Goal: Transaction & Acquisition: Book appointment/travel/reservation

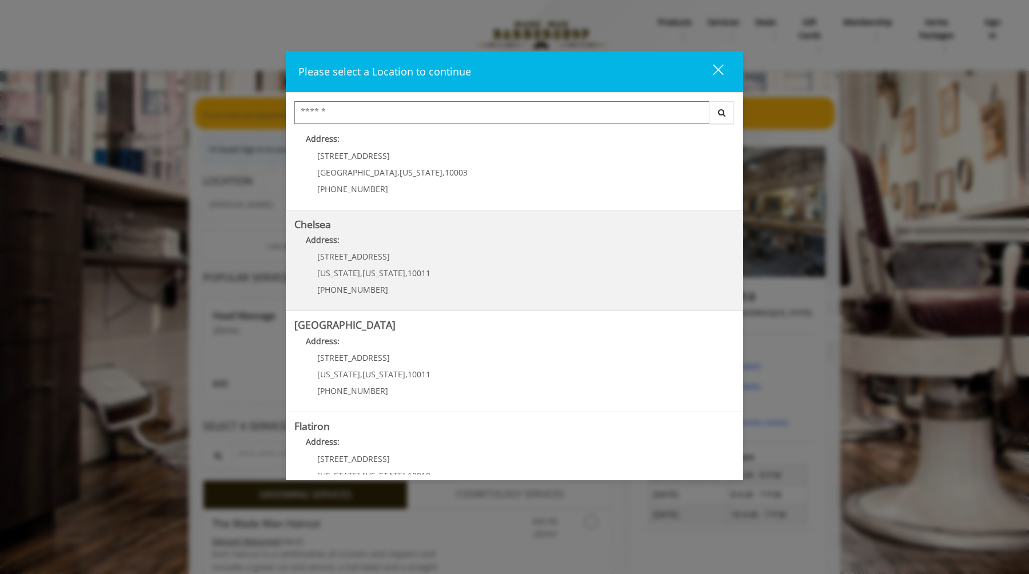
scroll to position [19, 0]
click at [456, 269] on link "Chelsea Address: 169/170 W 23rd St New York , New York , 10011 (917) 639-3902" at bounding box center [514, 261] width 440 height 83
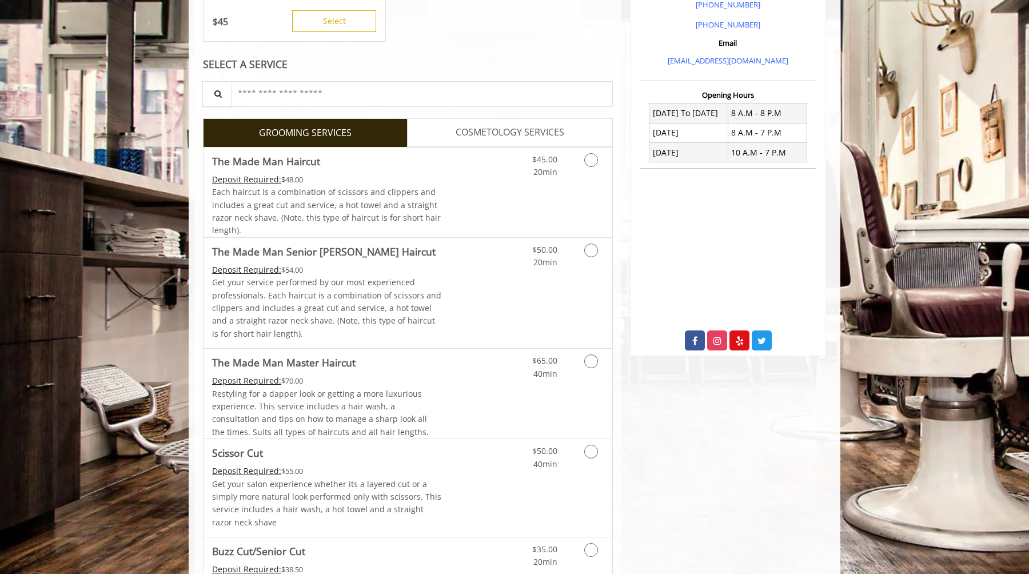
scroll to position [380, 0]
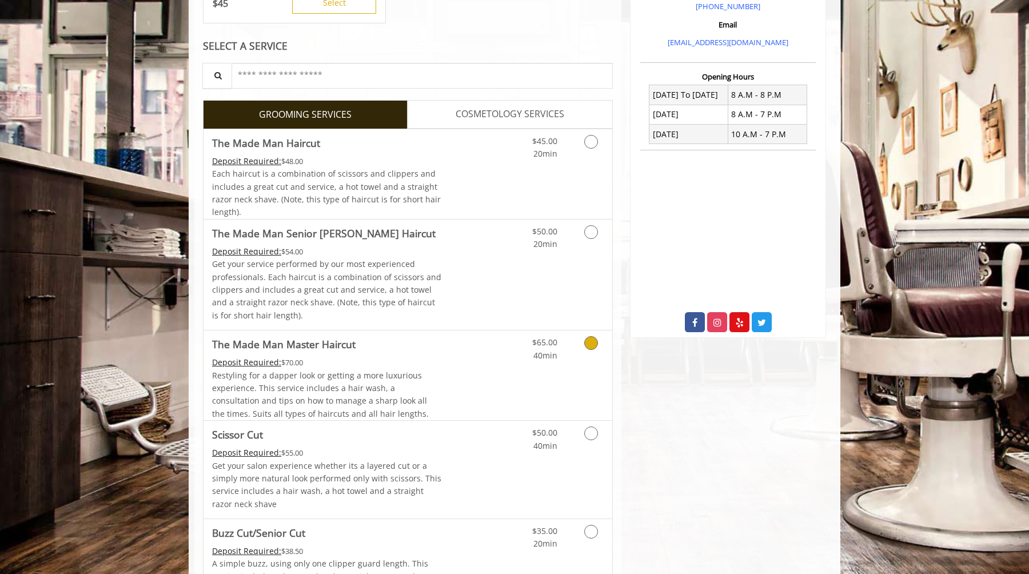
click at [262, 363] on Haircut "Deposit Required:" at bounding box center [246, 362] width 69 height 11
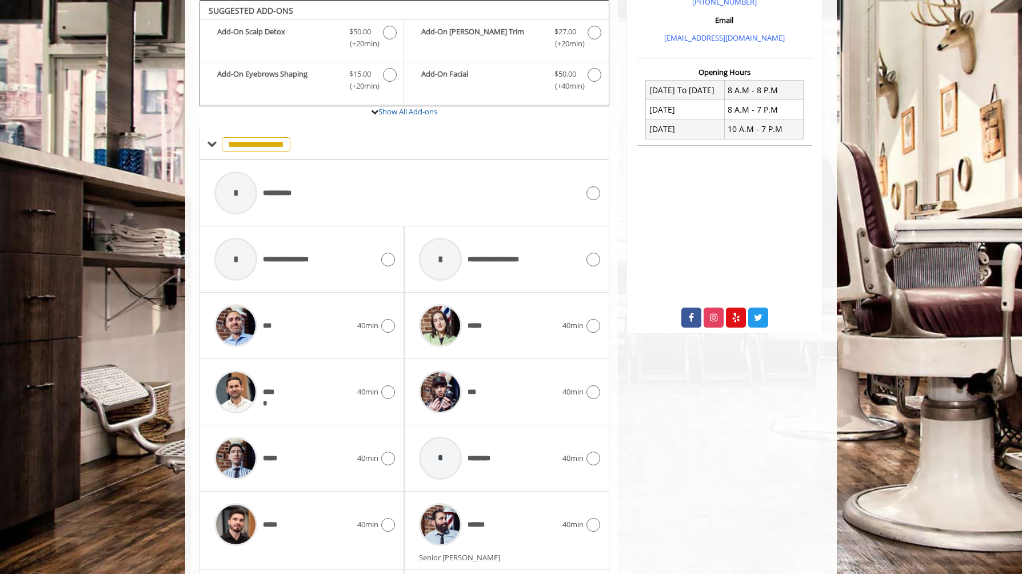
scroll to position [487, 0]
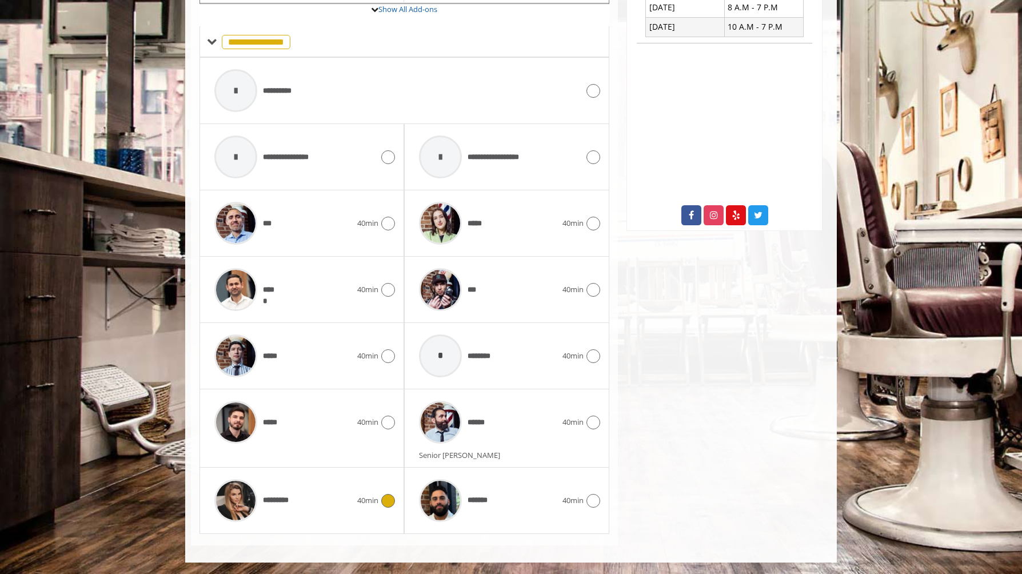
click at [375, 499] on span "40min" at bounding box center [367, 501] width 21 height 12
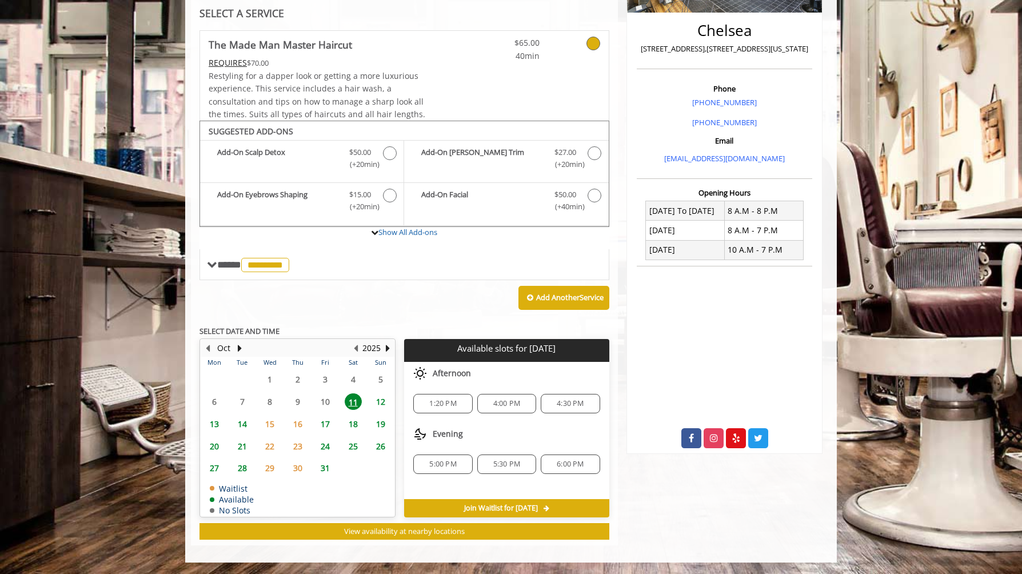
click at [727, 377] on iframe at bounding box center [724, 347] width 195 height 143
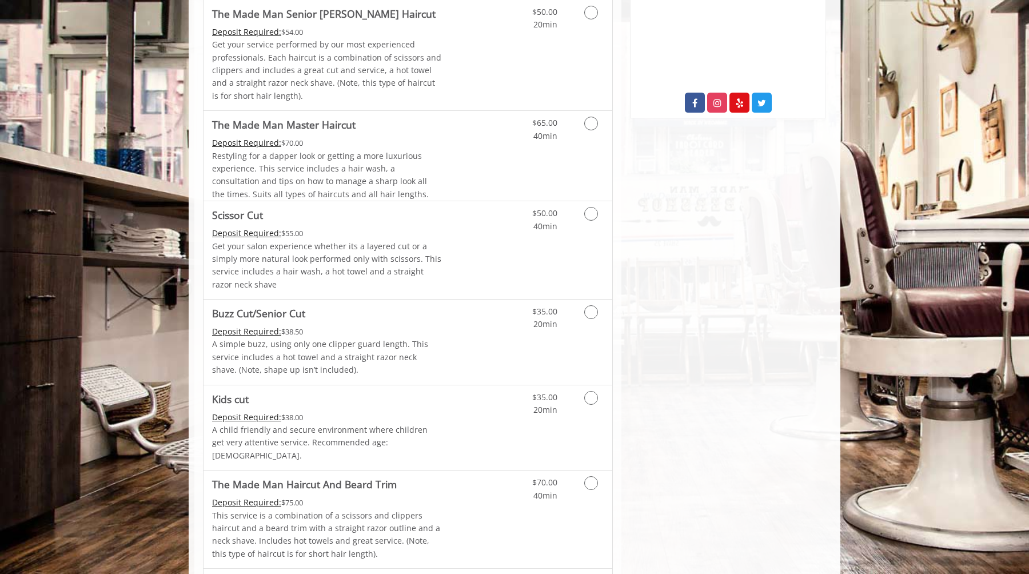
scroll to position [601, 0]
click at [325, 180] on span "Restyling for a dapper look or getting a more luxurious experience. This servic…" at bounding box center [320, 173] width 217 height 49
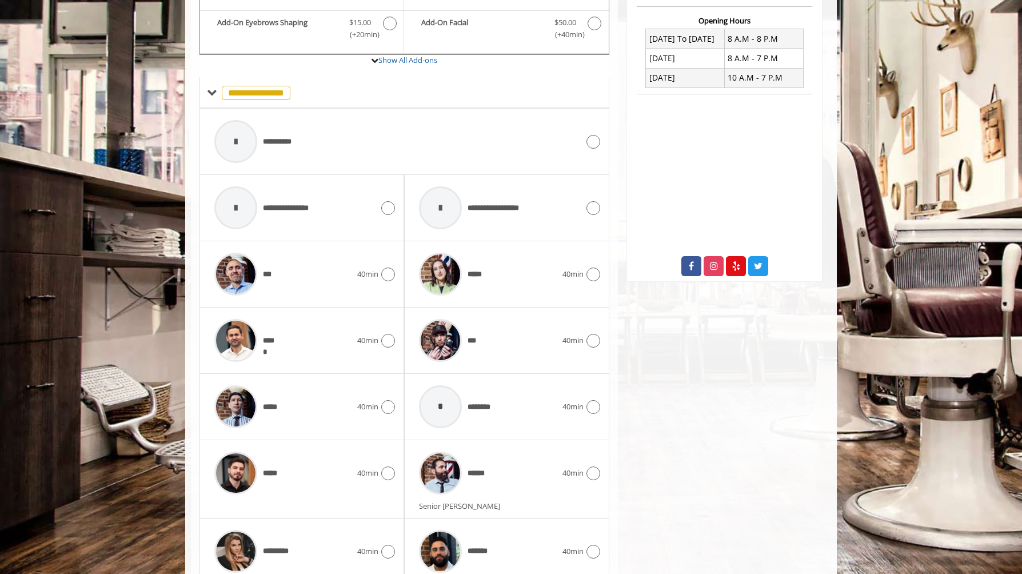
scroll to position [487, 0]
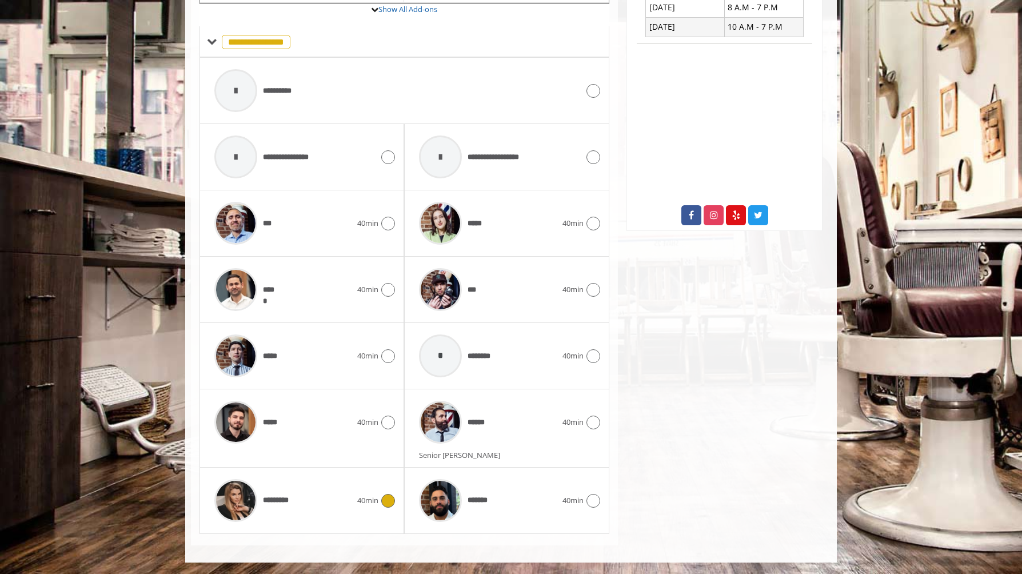
click at [323, 500] on div "*********" at bounding box center [283, 500] width 149 height 54
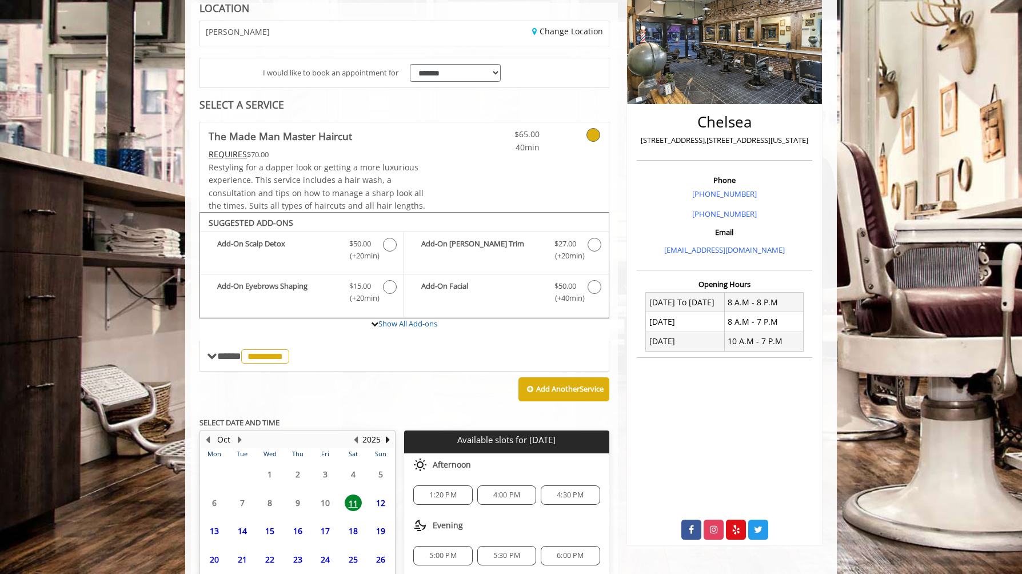
scroll to position [264, 0]
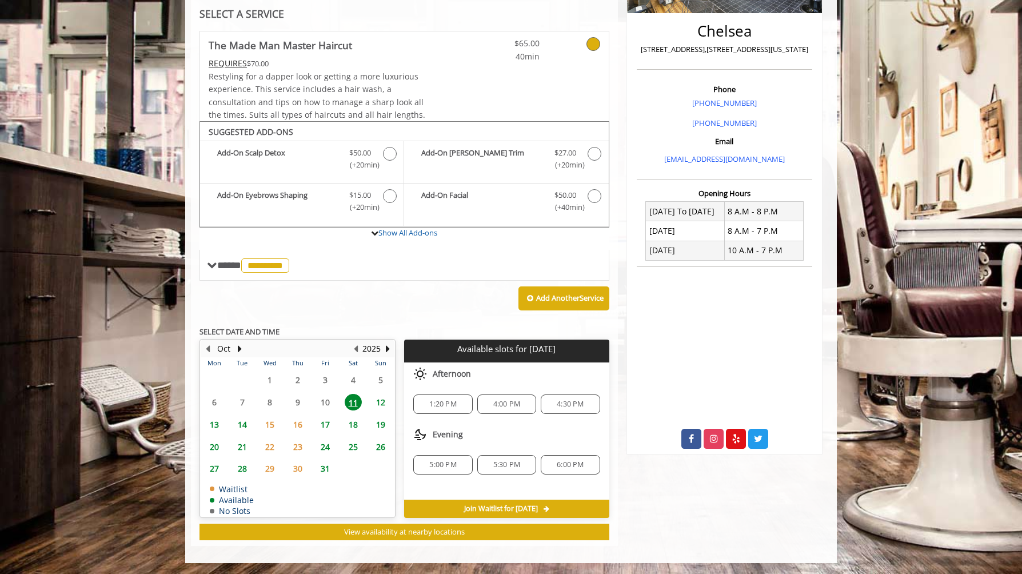
click at [452, 407] on span "1:20 PM" at bounding box center [442, 404] width 27 height 9
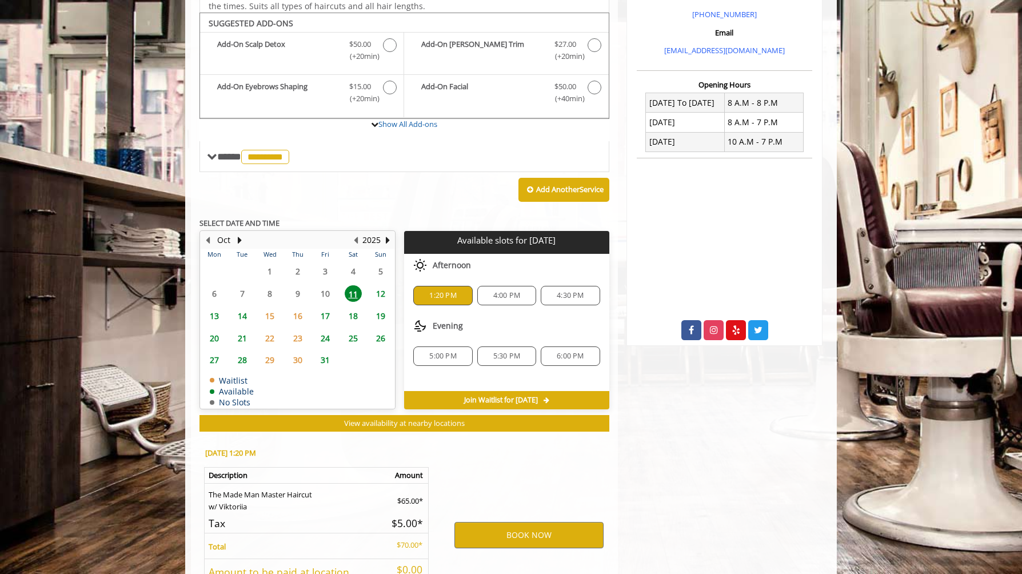
scroll to position [471, 0]
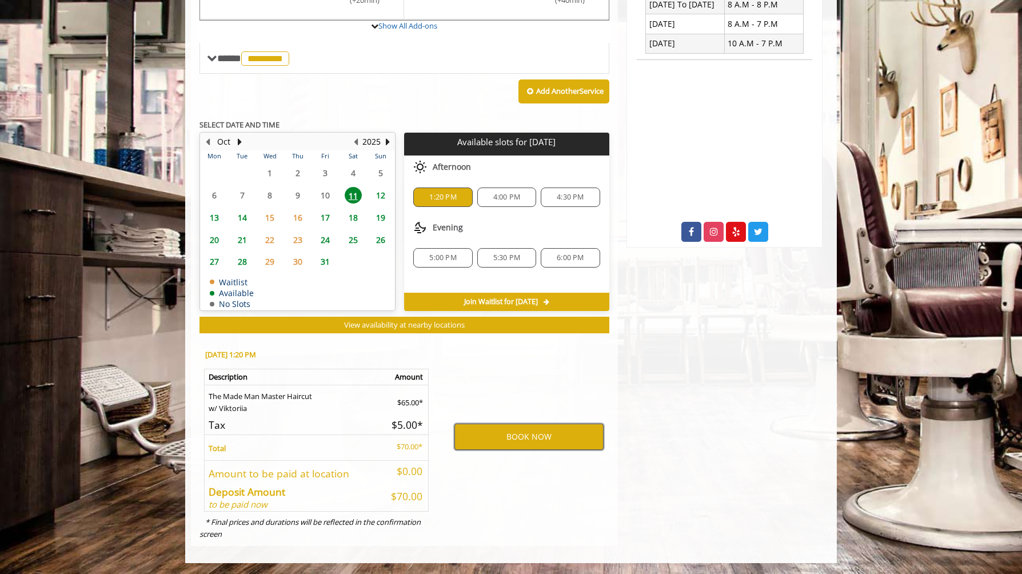
click at [492, 437] on button "BOOK NOW" at bounding box center [529, 437] width 149 height 26
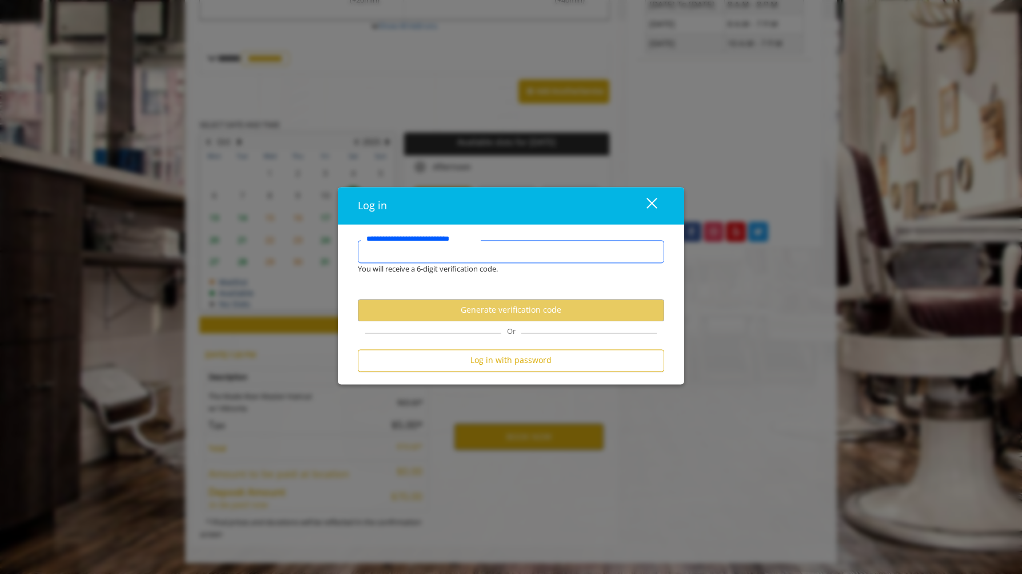
type input "**********"
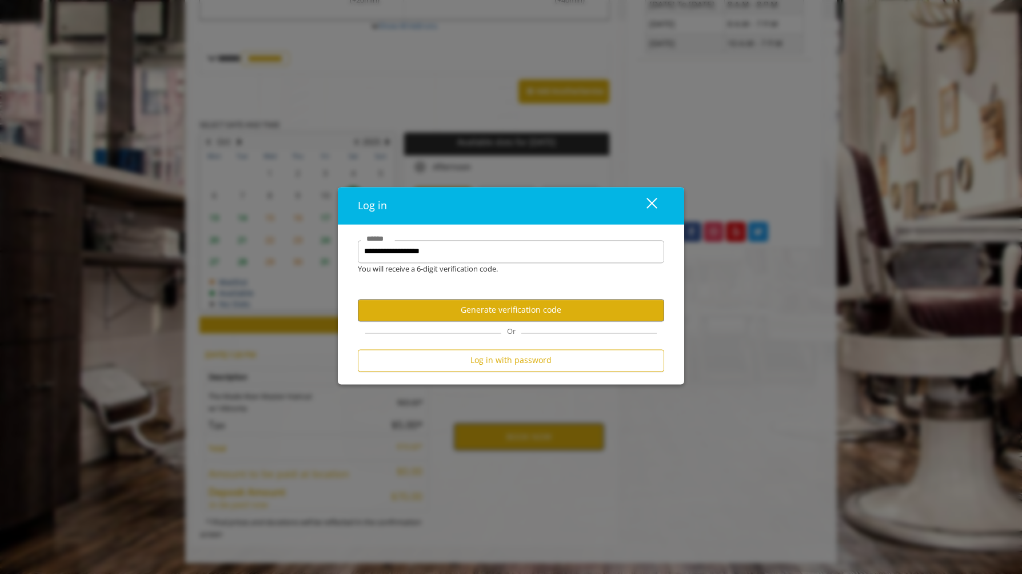
scroll to position [0, 0]
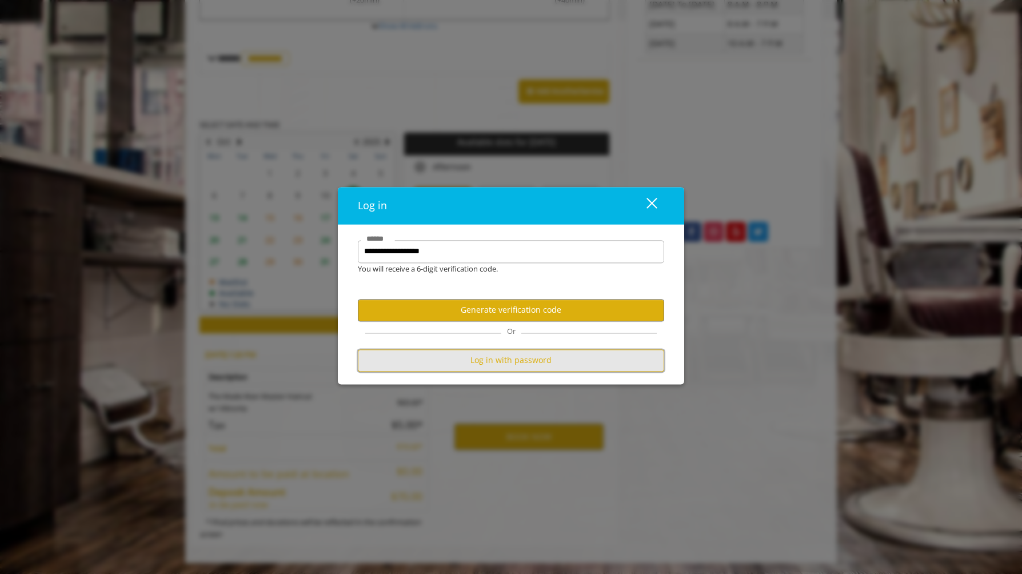
click at [466, 367] on button "Log in with password" at bounding box center [511, 360] width 307 height 22
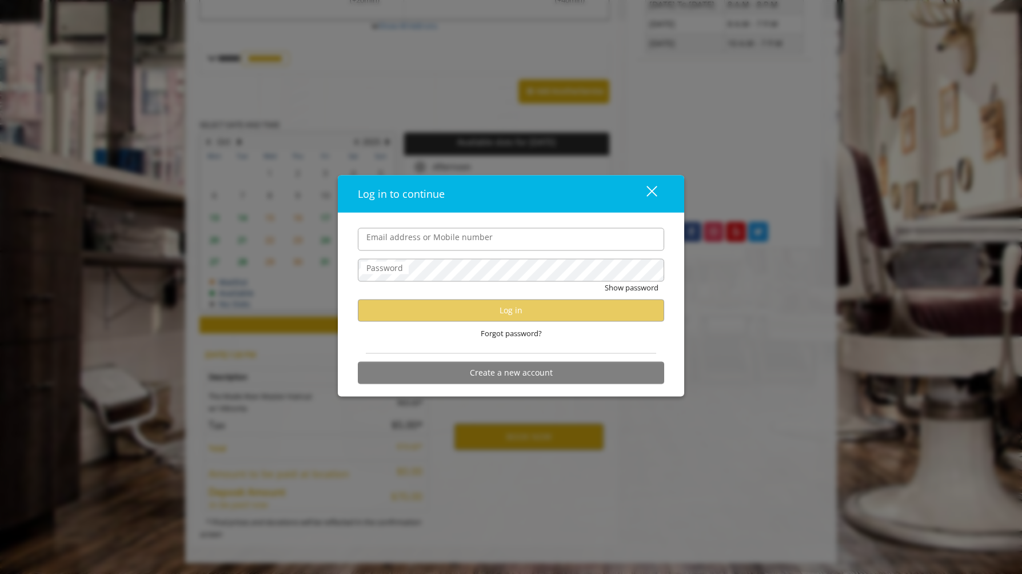
type input "**********"
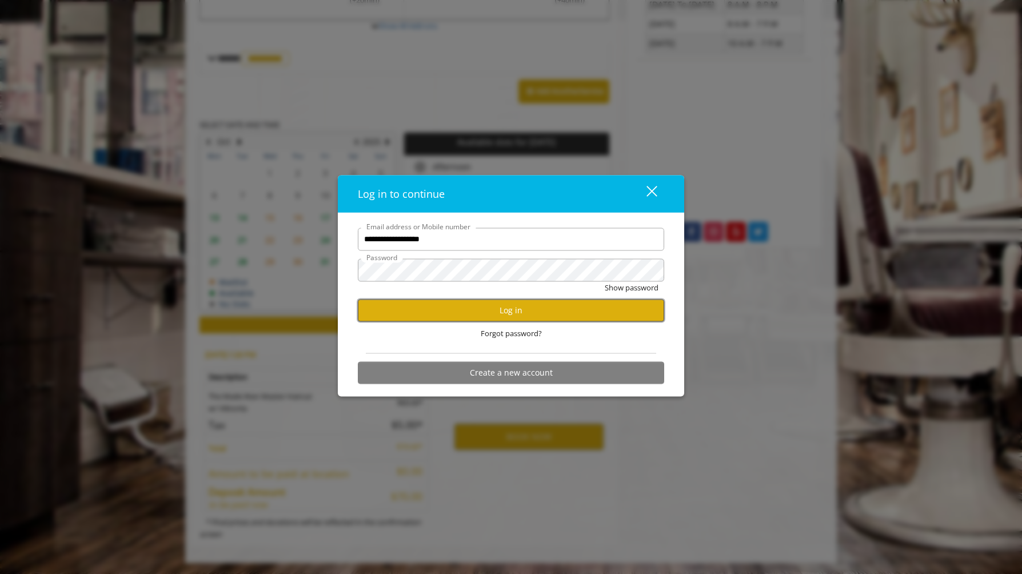
click at [457, 308] on button "Log in" at bounding box center [511, 310] width 307 height 22
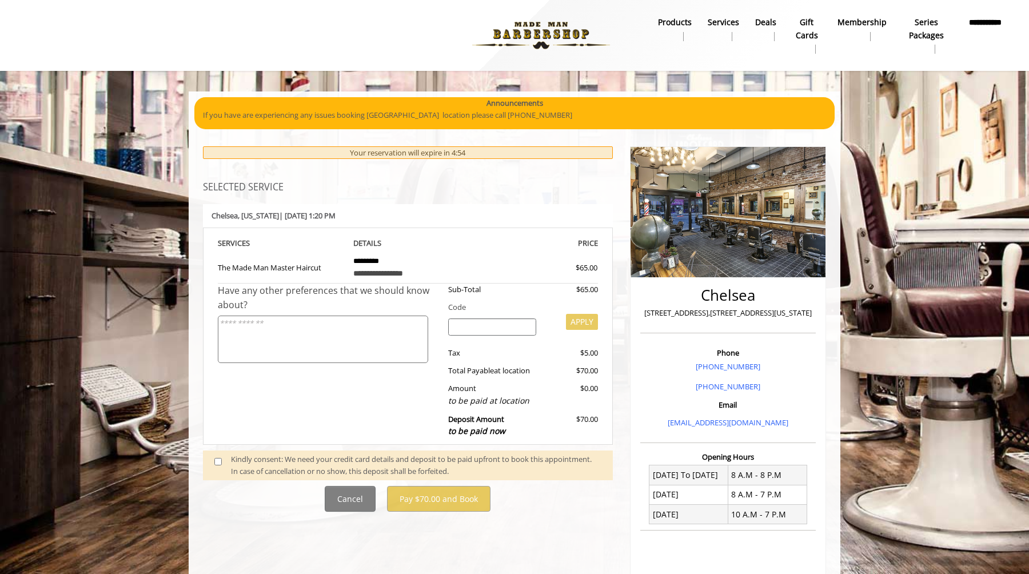
click at [272, 462] on div "Kindly consent: We need your credit card details and deposit to be paid upfront…" at bounding box center [416, 465] width 371 height 24
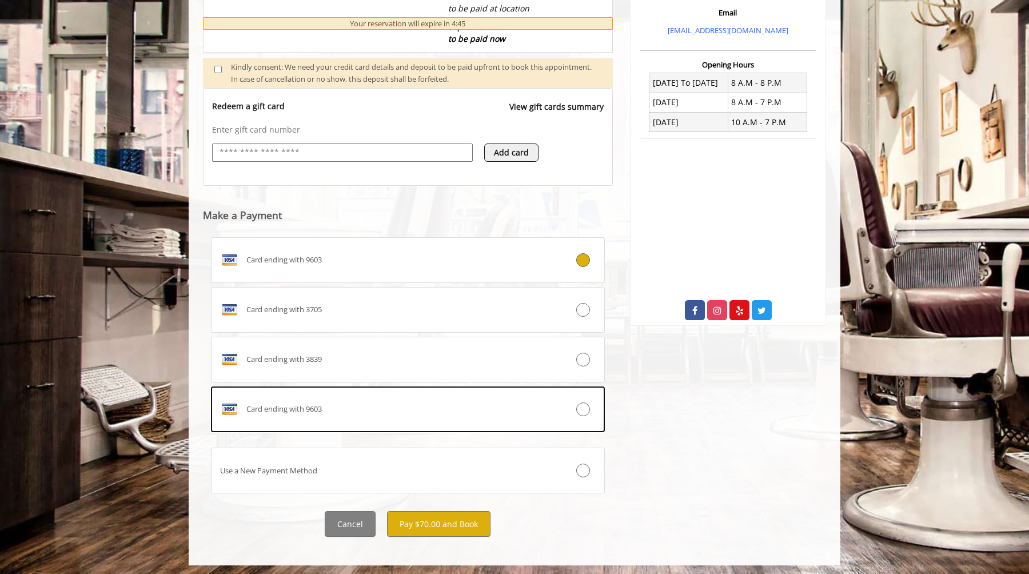
scroll to position [395, 0]
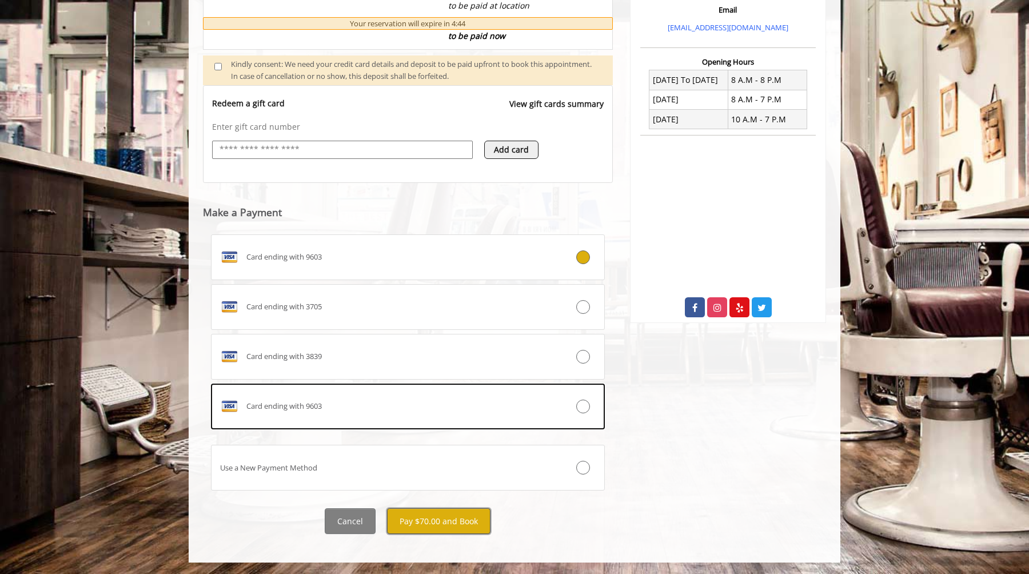
click at [452, 521] on button "Pay $70.00 and Book" at bounding box center [439, 521] width 104 height 26
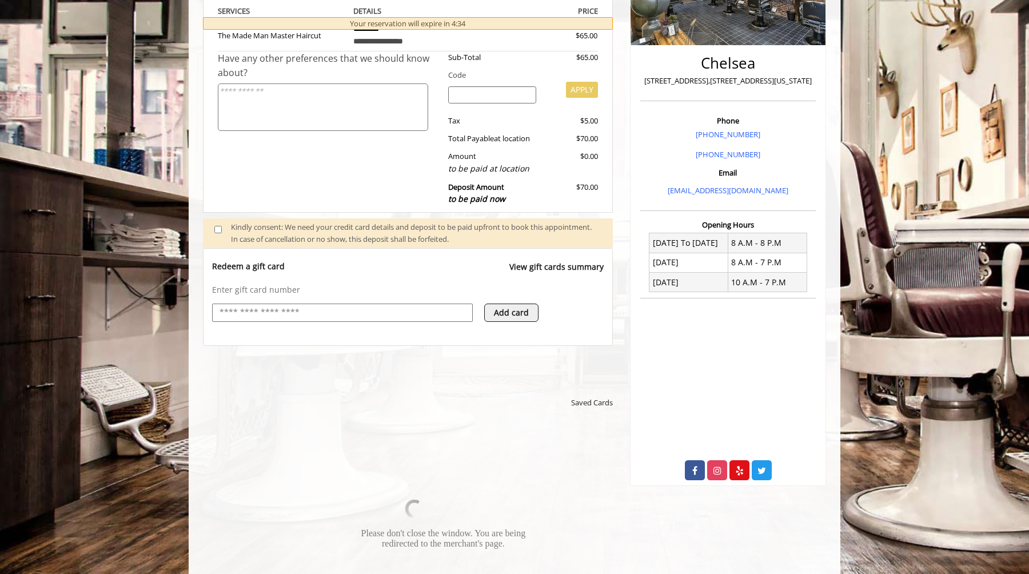
scroll to position [233, 0]
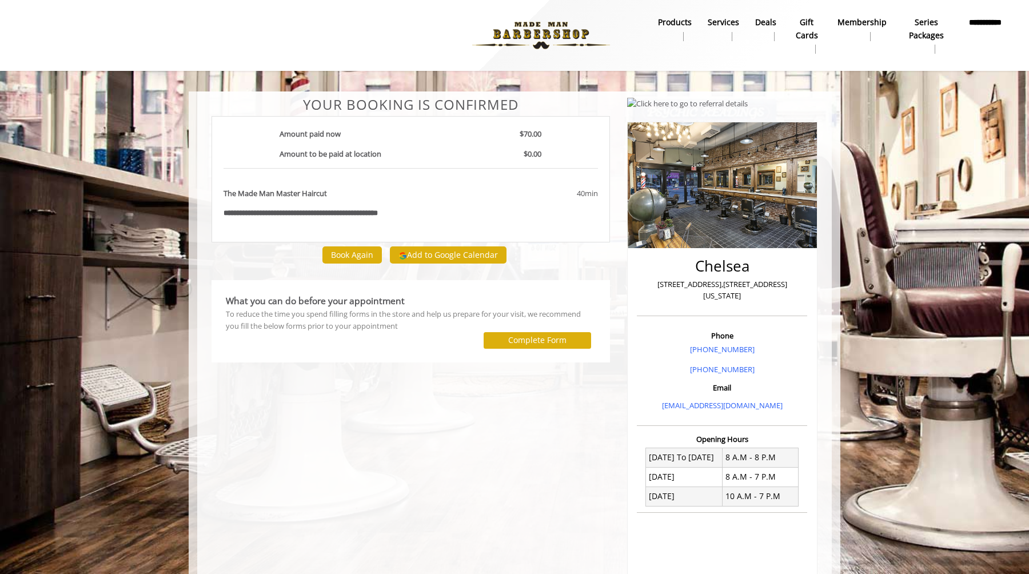
click at [444, 298] on div "What you can do before your appointment" at bounding box center [411, 301] width 370 height 14
click at [940, 122] on body "**********" at bounding box center [514, 404] width 1029 height 626
